Goal: Information Seeking & Learning: Learn about a topic

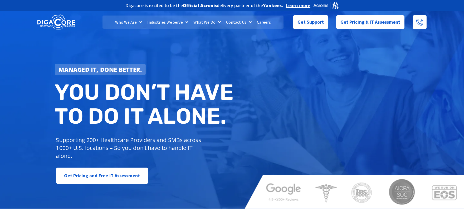
click at [136, 23] on link "Who We Are" at bounding box center [129, 22] width 32 height 13
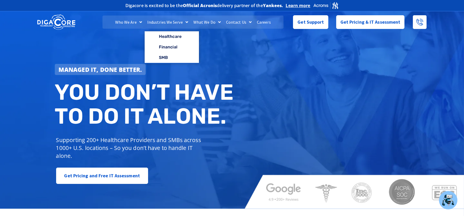
click at [182, 21] on link "Industries We Serve" at bounding box center [168, 22] width 46 height 13
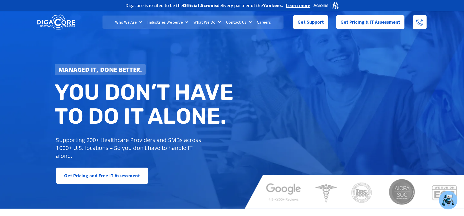
click at [159, 21] on link "Industries We Serve" at bounding box center [168, 22] width 46 height 13
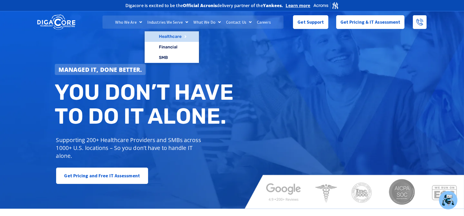
click at [165, 36] on link "Healthcare" at bounding box center [172, 36] width 54 height 11
